Goal: Check status: Check status

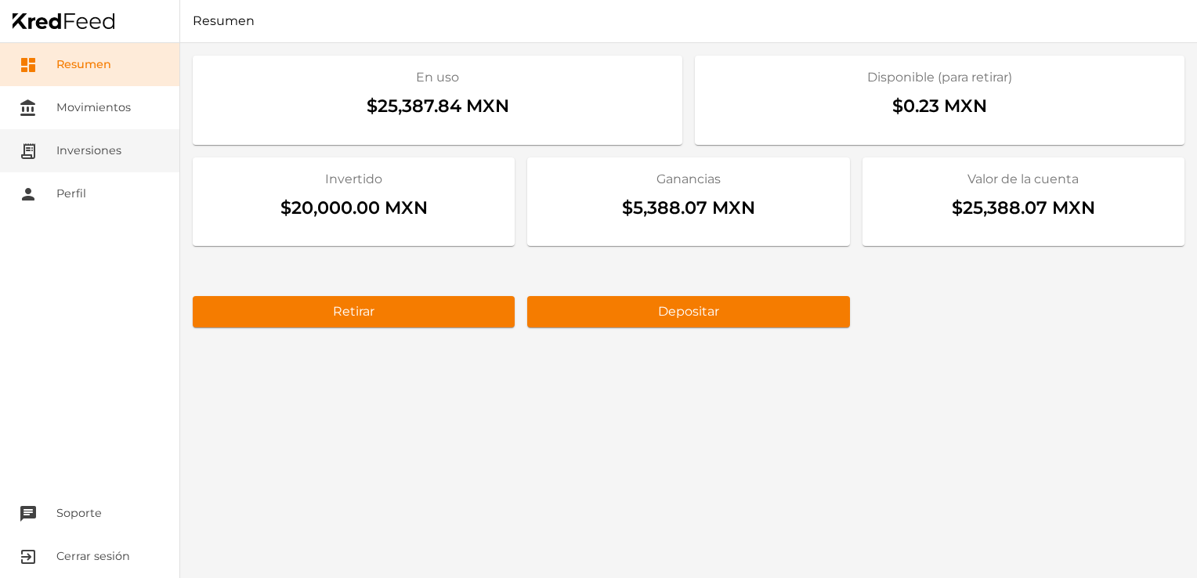
click at [53, 130] on link "receipt_long Inversiones" at bounding box center [89, 150] width 179 height 43
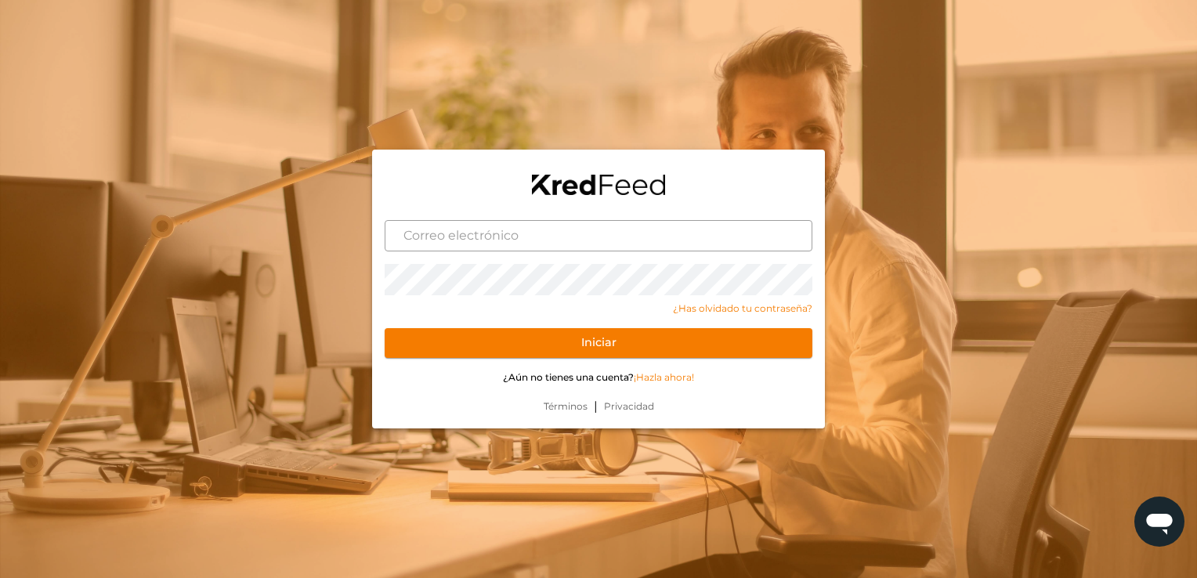
click at [442, 240] on input "text" at bounding box center [599, 235] width 428 height 31
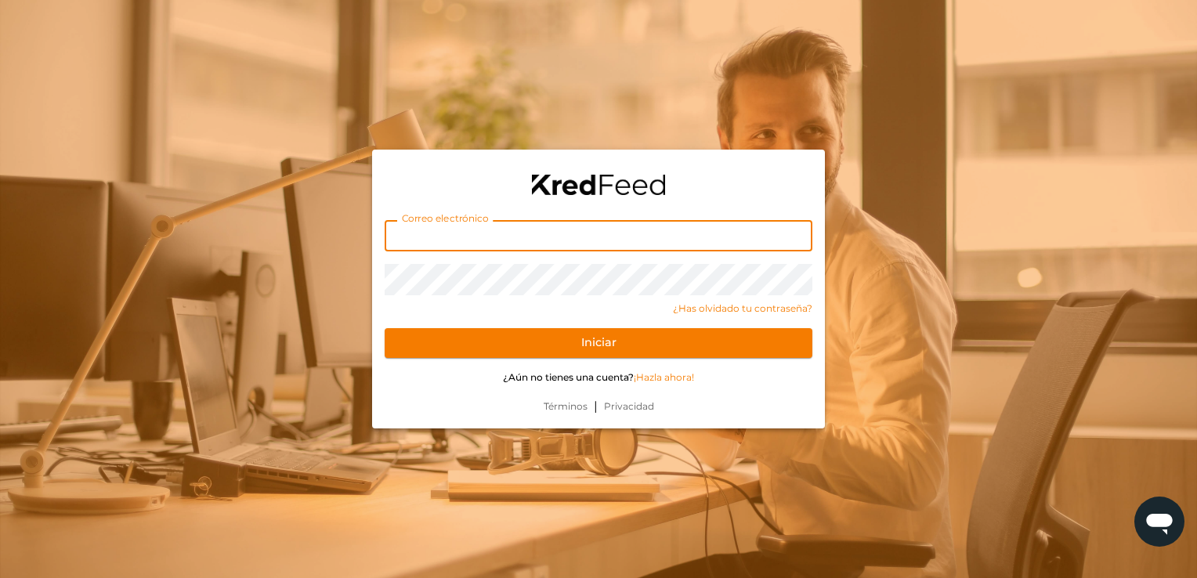
type input "[EMAIL_ADDRESS][DOMAIN_NAME]"
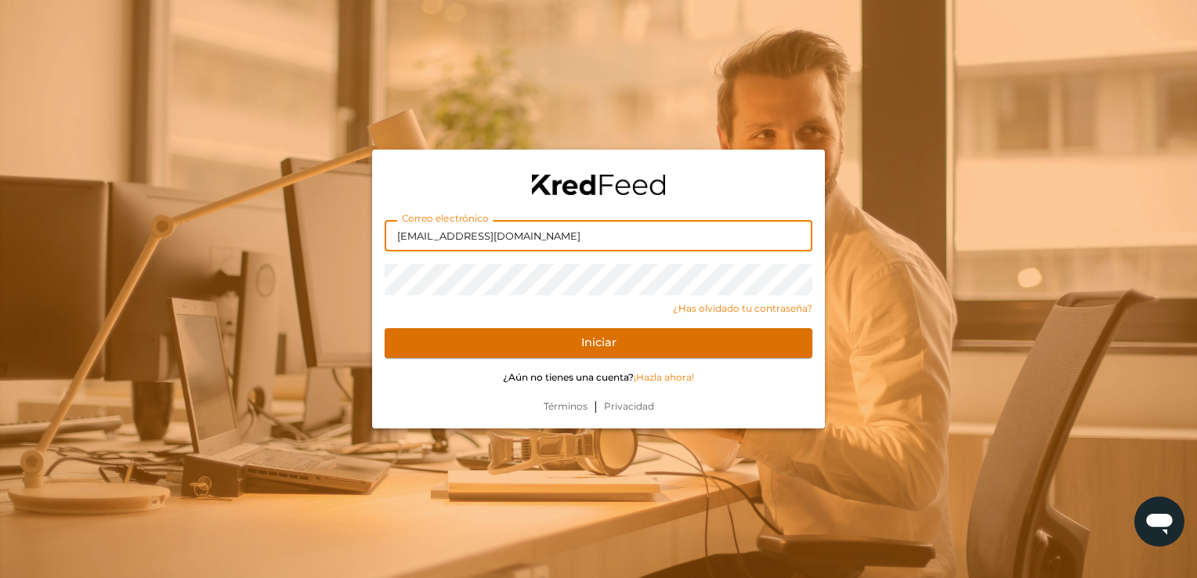
click at [414, 342] on button "Iniciar" at bounding box center [599, 343] width 428 height 30
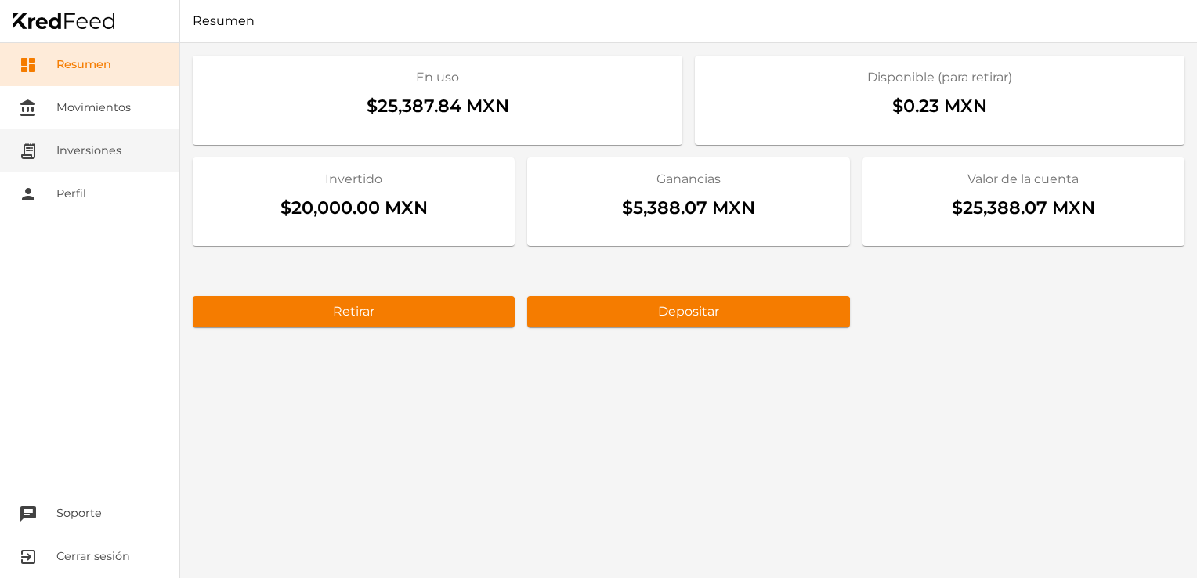
click at [88, 139] on link "receipt_long Inversiones" at bounding box center [89, 150] width 179 height 43
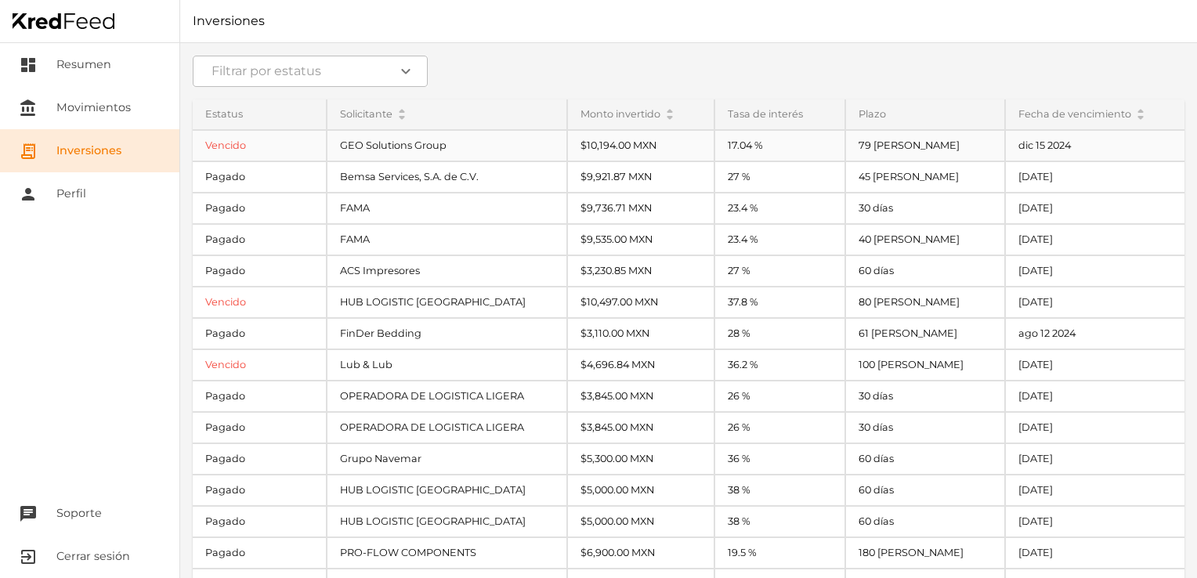
click at [492, 150] on div "GEO Solutions Group" at bounding box center [447, 146] width 239 height 30
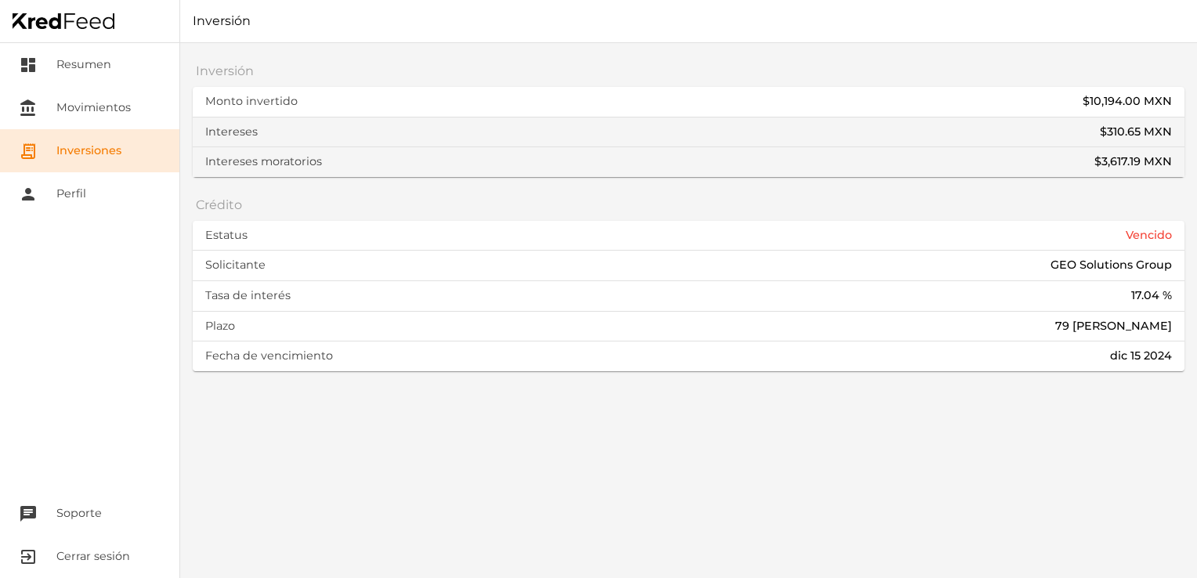
click at [118, 144] on link "receipt_long Inversiones" at bounding box center [89, 150] width 179 height 43
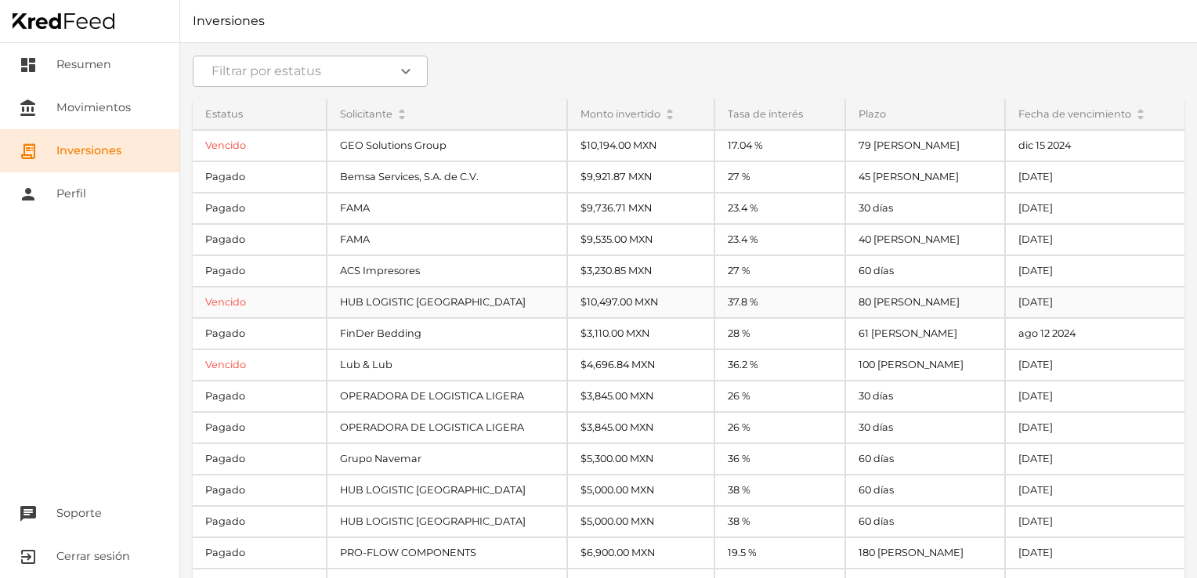
click at [376, 300] on div "HUB LOGISTIC [GEOGRAPHIC_DATA]" at bounding box center [447, 303] width 239 height 30
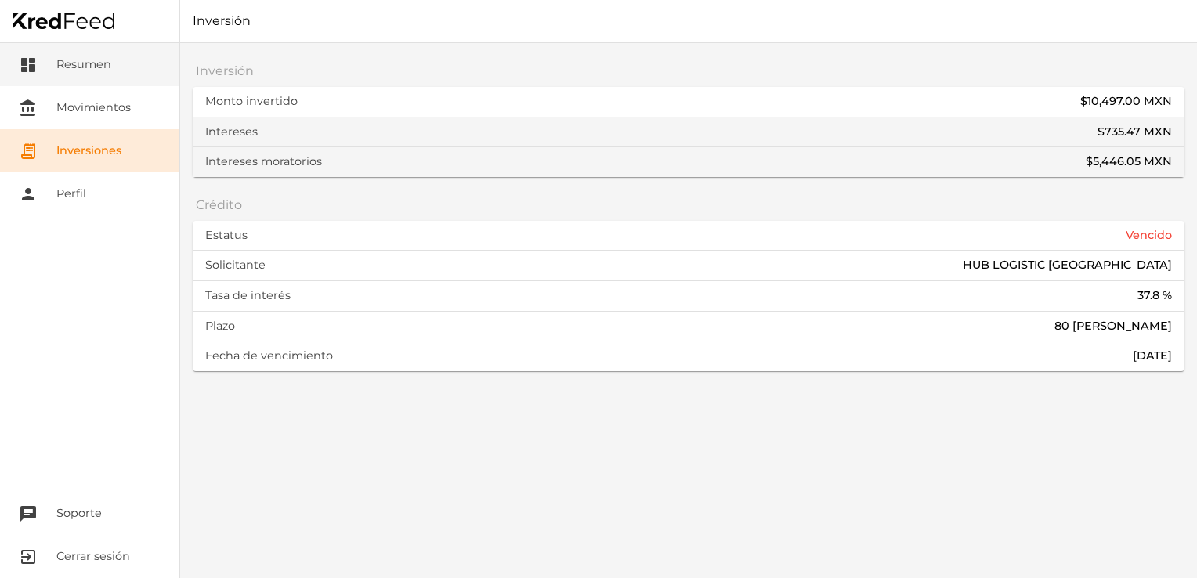
click at [102, 53] on link "dashboard Resumen" at bounding box center [89, 64] width 179 height 43
